Goal: Information Seeking & Learning: Learn about a topic

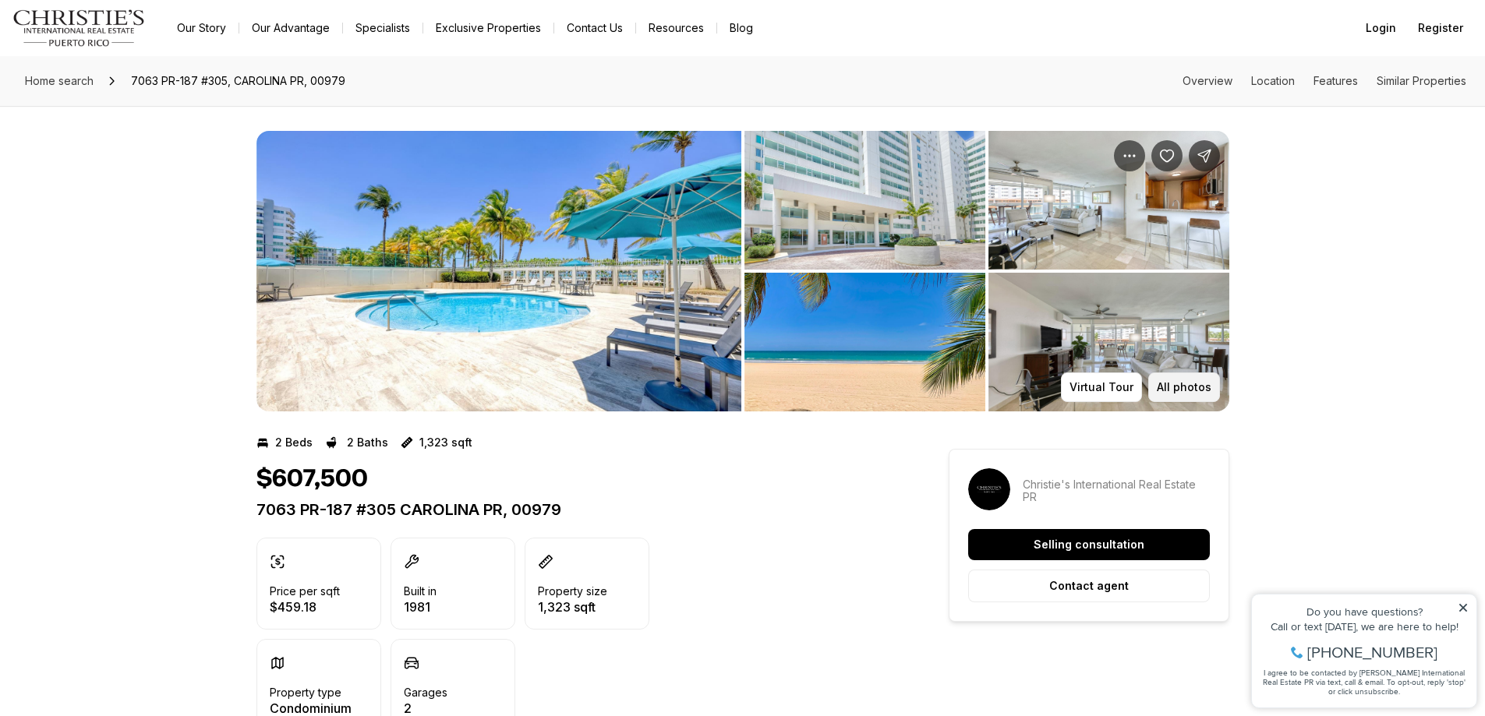
click at [1196, 394] on button "All photos" at bounding box center [1184, 388] width 72 height 30
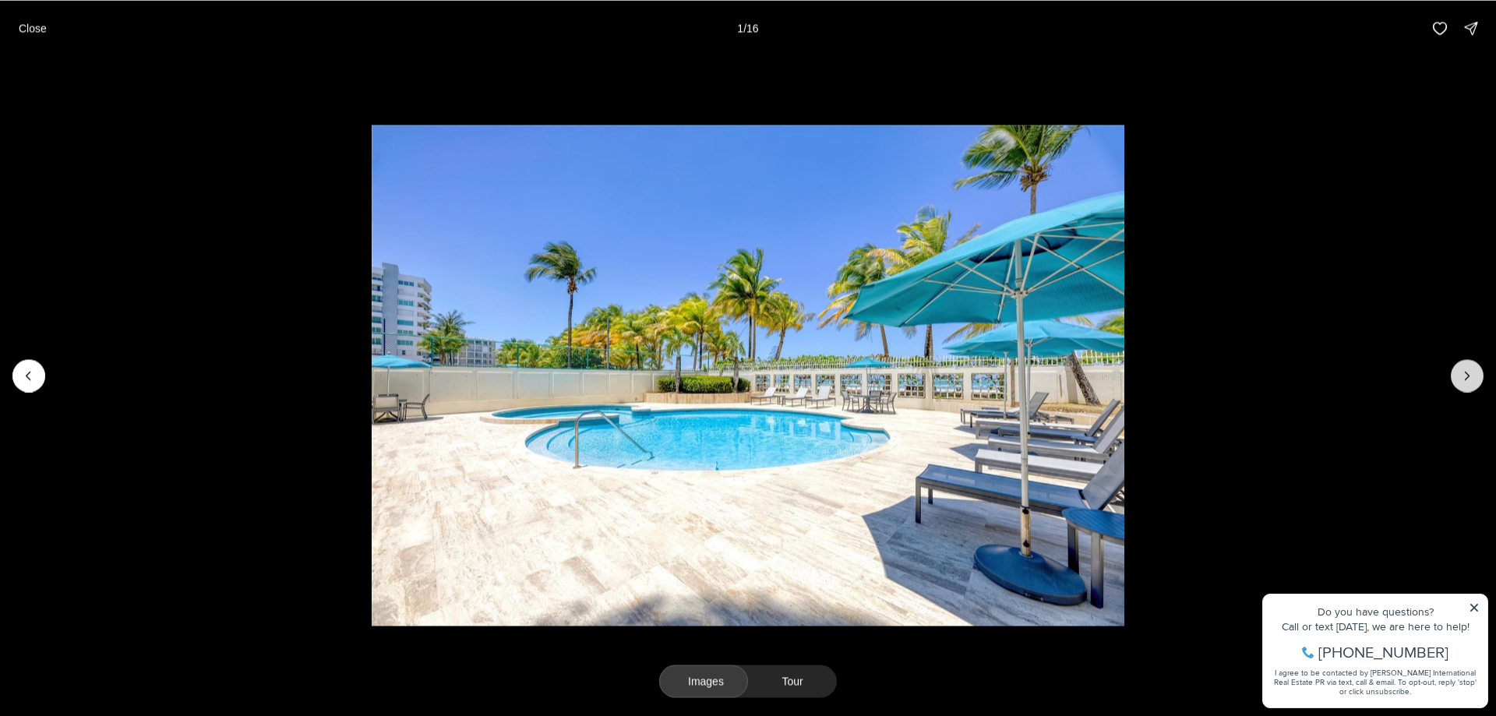
click at [1463, 369] on icon "Next slide" at bounding box center [1468, 376] width 16 height 16
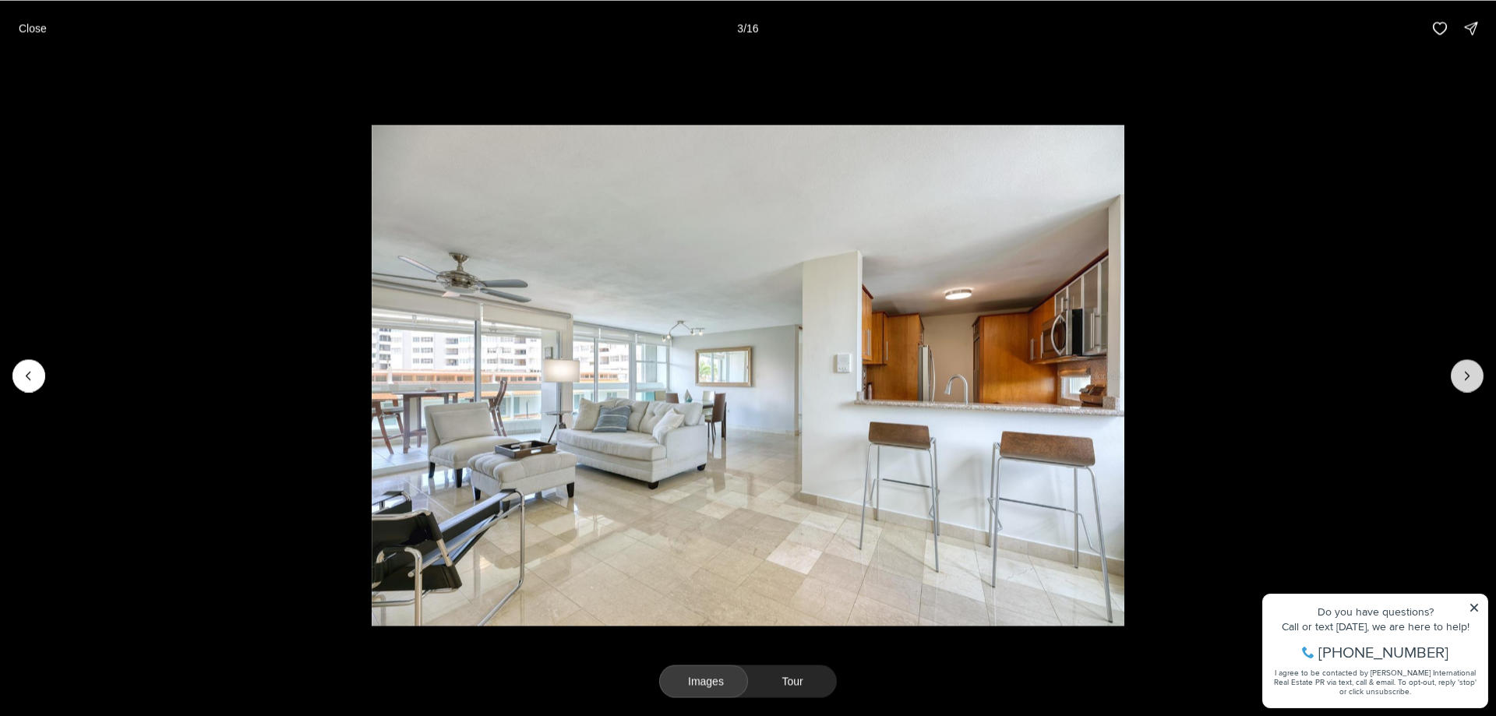
click at [1463, 369] on icon "Next slide" at bounding box center [1468, 376] width 16 height 16
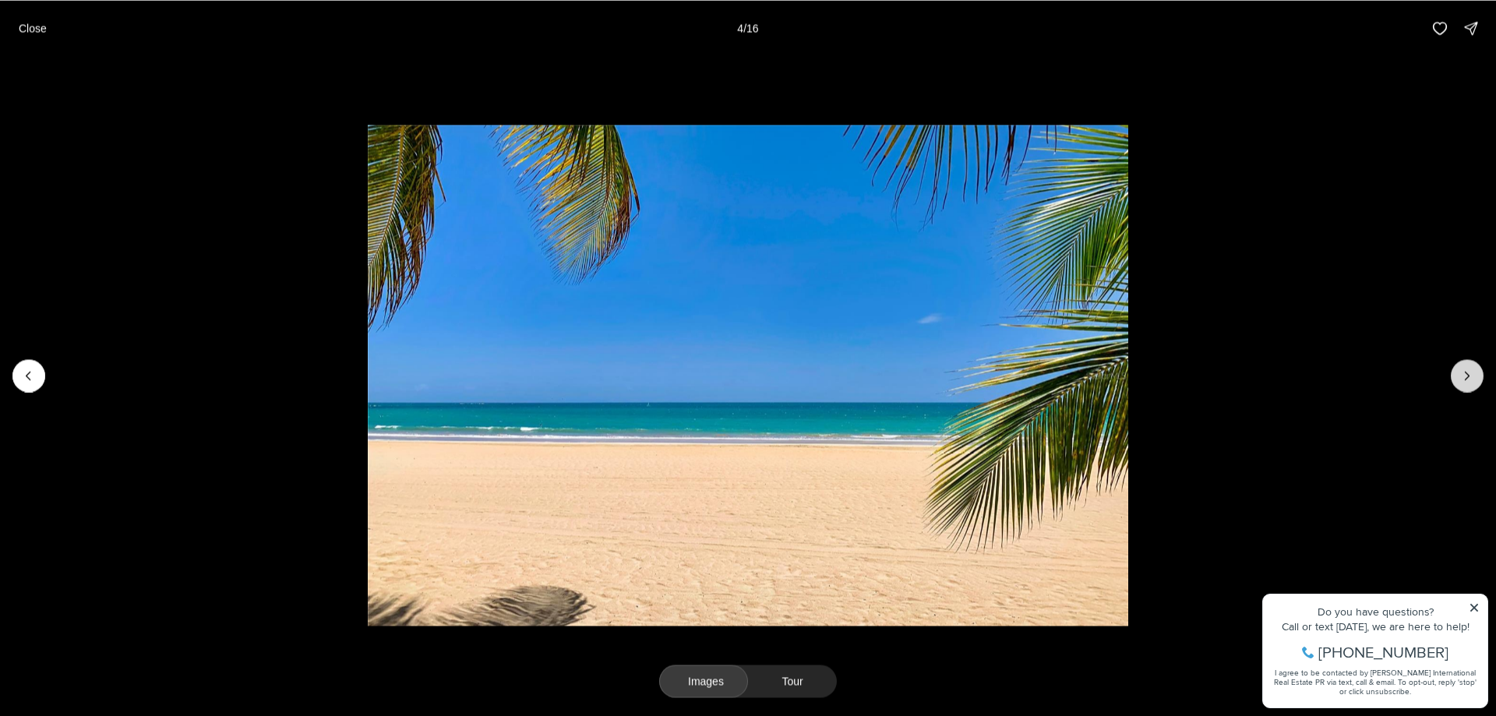
click at [1464, 369] on icon "Next slide" at bounding box center [1468, 376] width 16 height 16
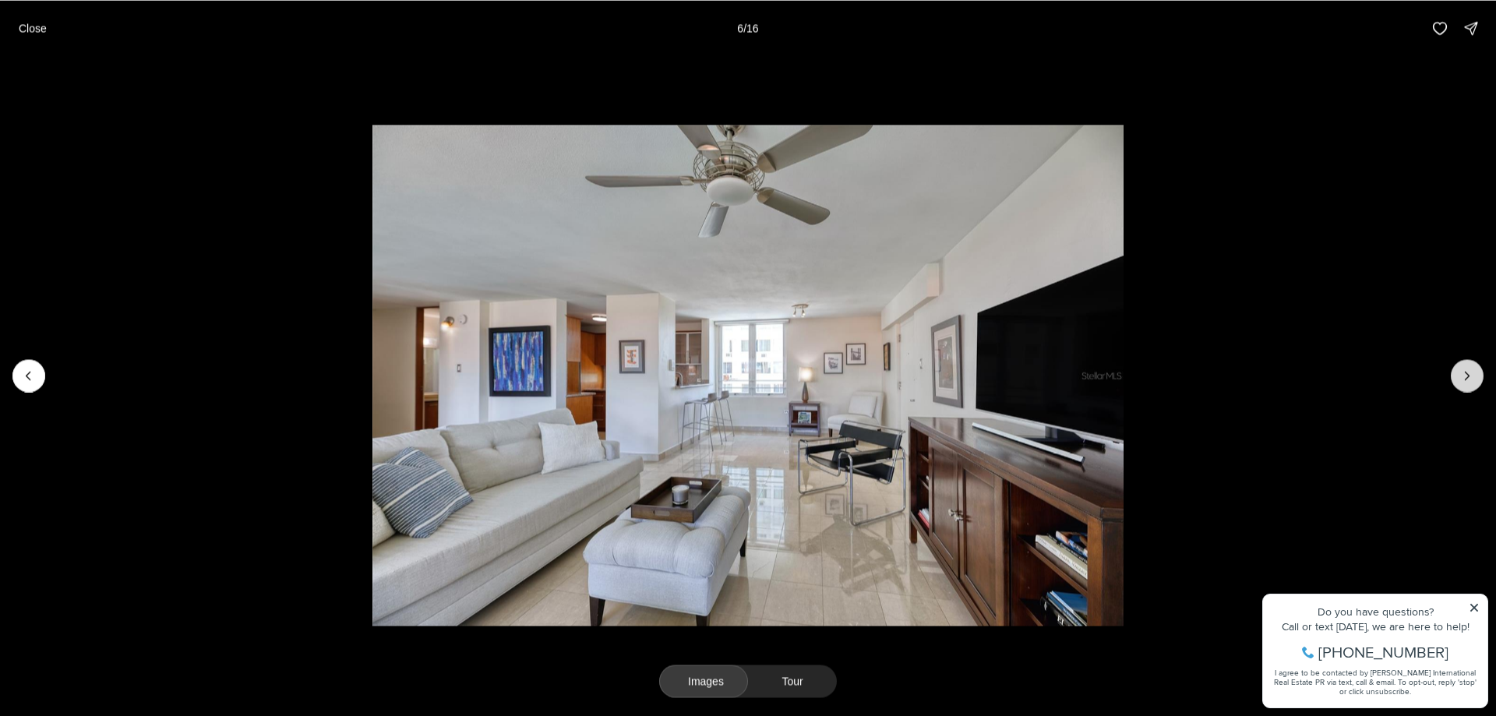
click at [1464, 369] on icon "Next slide" at bounding box center [1468, 376] width 16 height 16
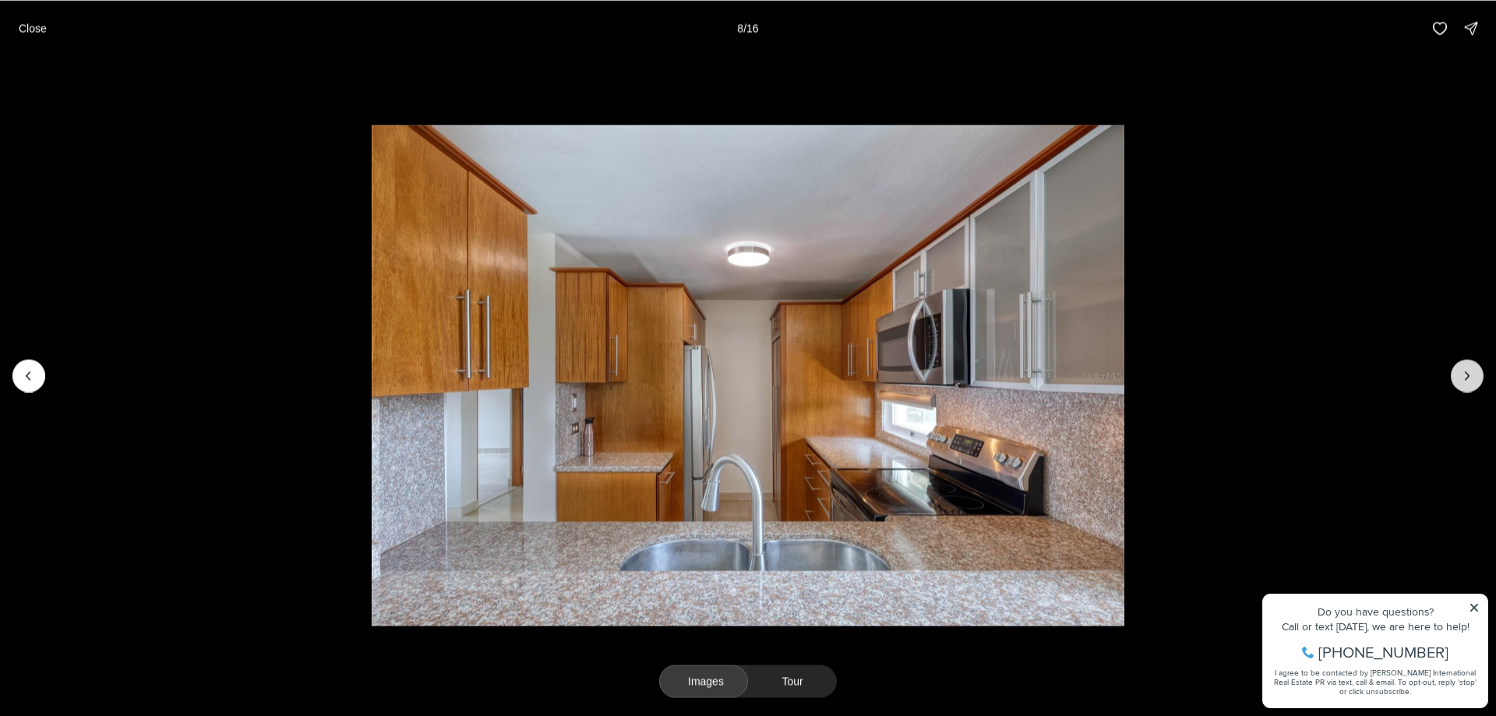
click at [1464, 369] on icon "Next slide" at bounding box center [1468, 376] width 16 height 16
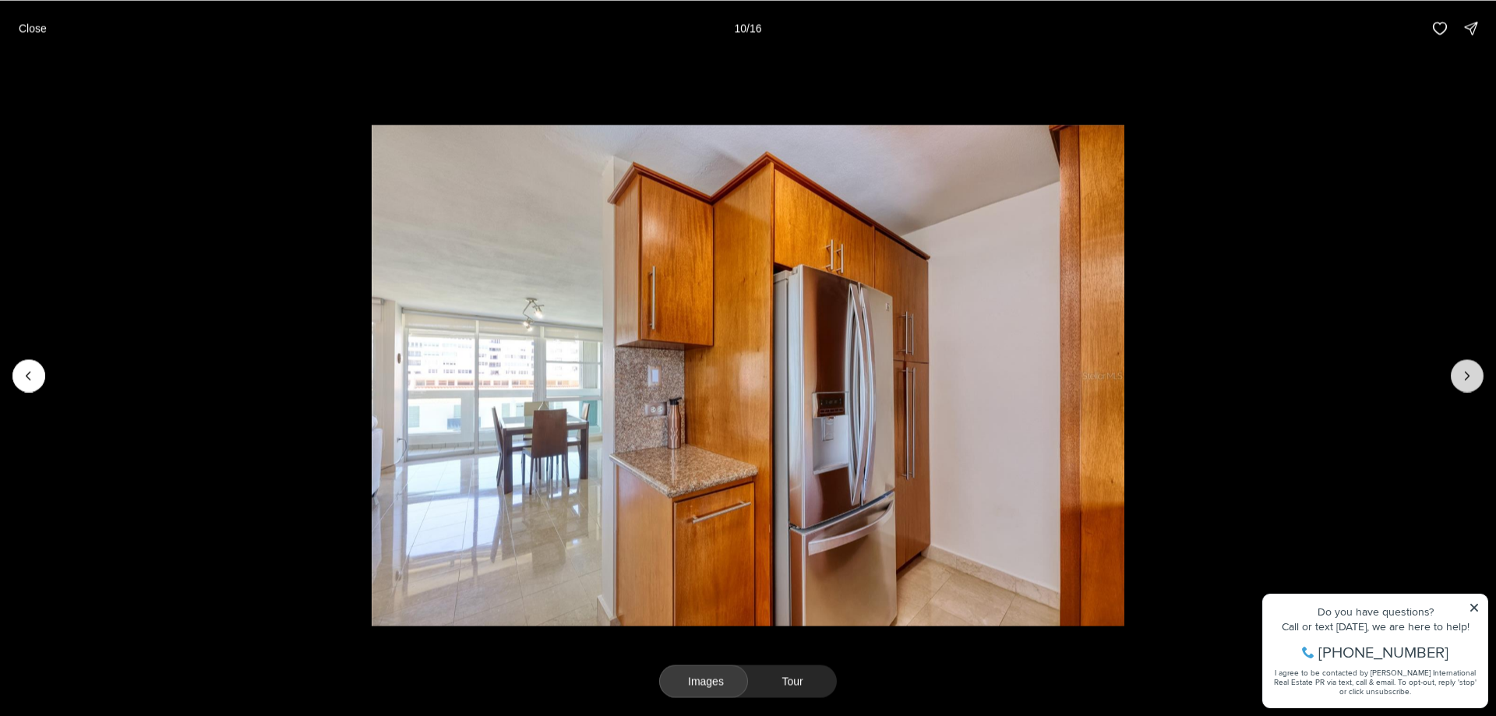
click at [1464, 369] on icon "Next slide" at bounding box center [1468, 376] width 16 height 16
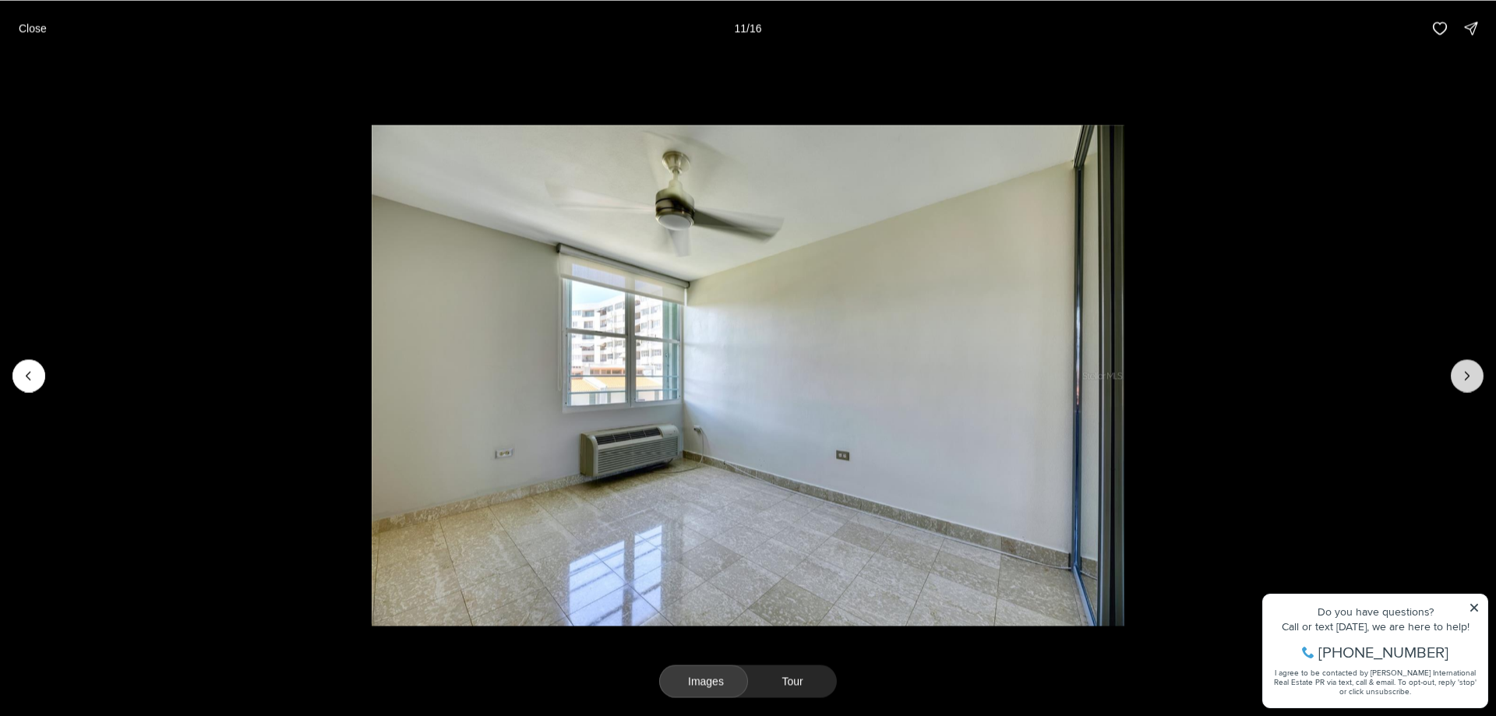
click at [1464, 369] on icon "Next slide" at bounding box center [1468, 376] width 16 height 16
click at [1463, 369] on icon "Next slide" at bounding box center [1468, 376] width 16 height 16
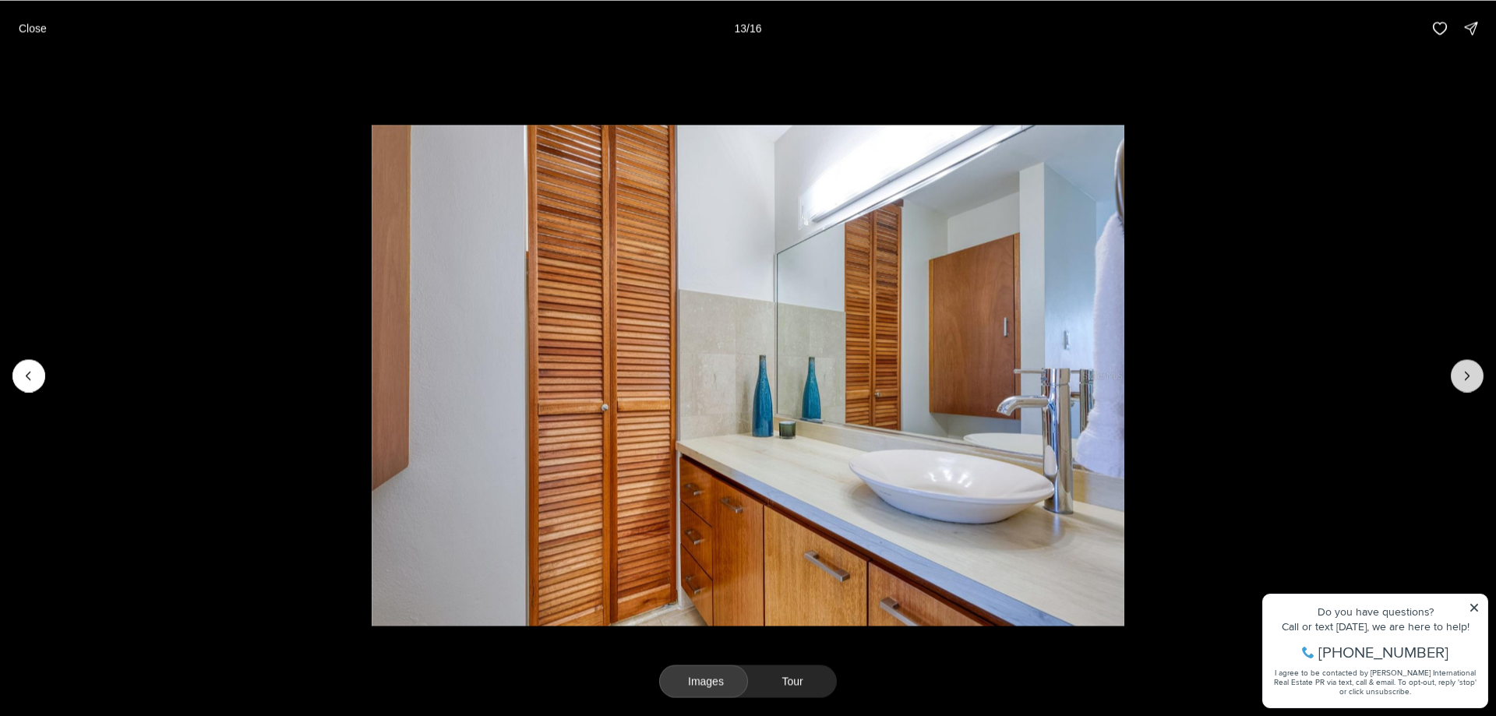
click at [1463, 369] on icon "Next slide" at bounding box center [1468, 376] width 16 height 16
click at [1463, 369] on div at bounding box center [1467, 375] width 33 height 33
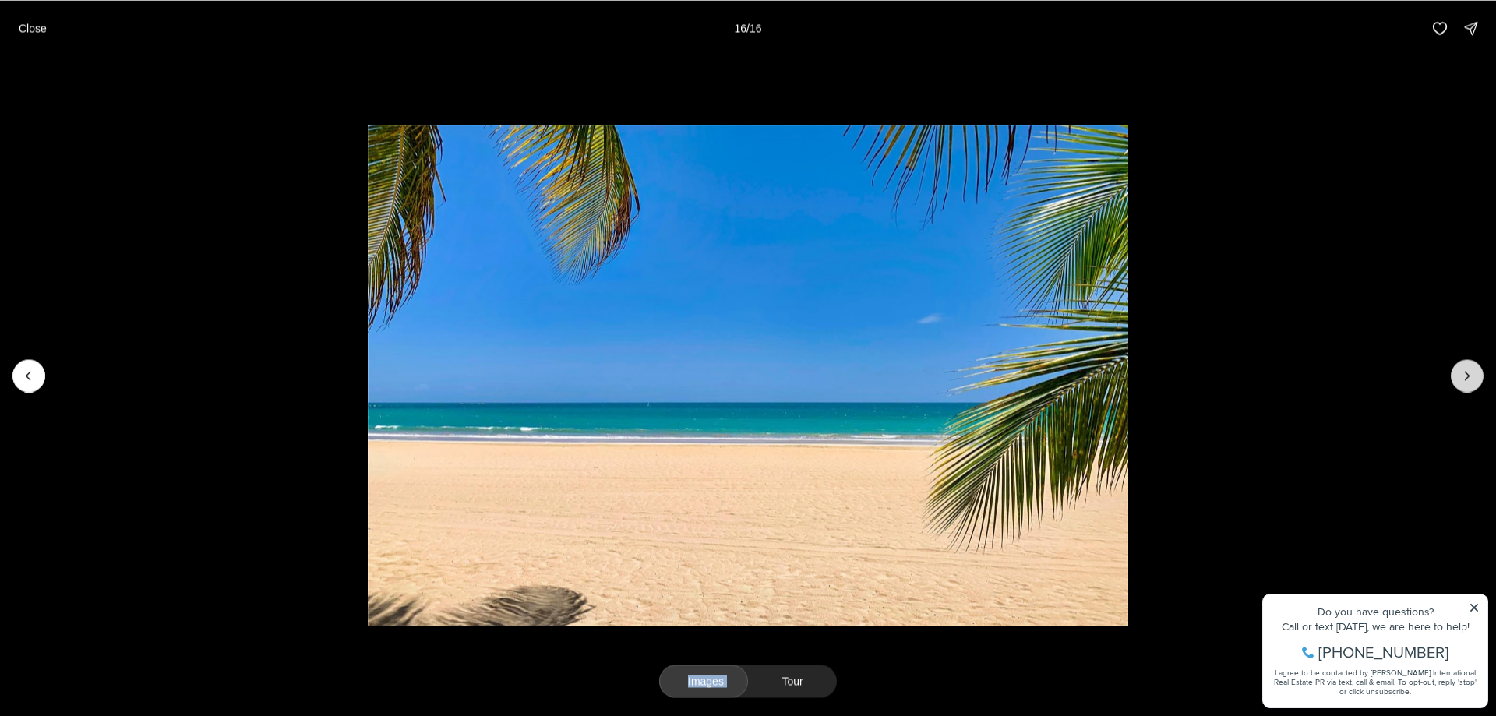
click at [1463, 369] on div at bounding box center [1467, 375] width 33 height 33
click at [44, 27] on p "Close" at bounding box center [33, 28] width 28 height 12
